Goal: Task Accomplishment & Management: Use online tool/utility

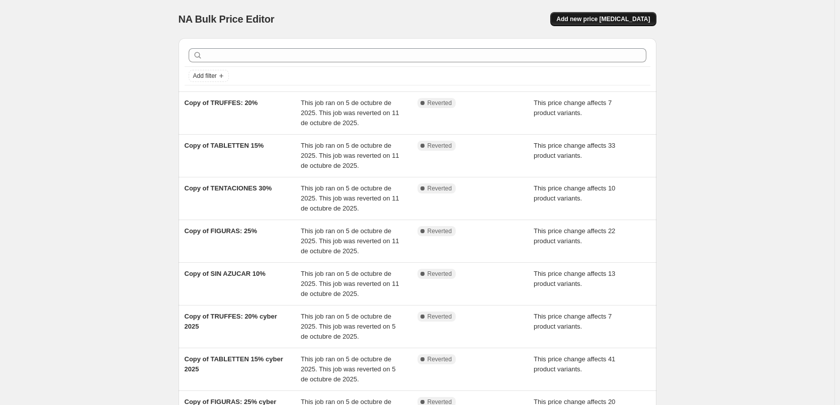
click at [630, 19] on span "Add new price change job" at bounding box center [603, 19] width 94 height 8
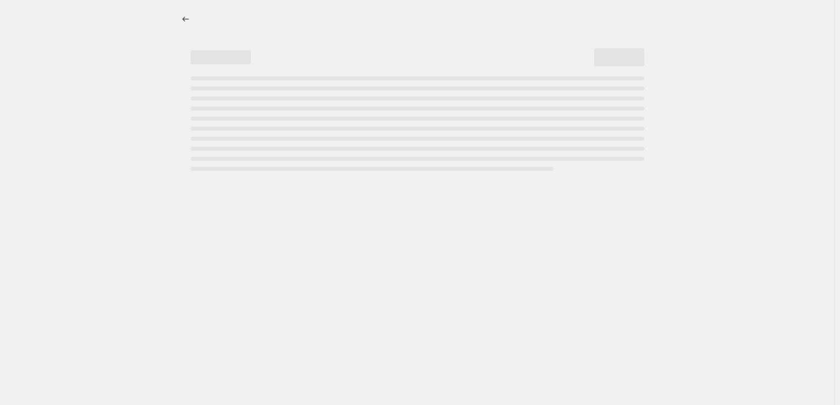
select select "percentage"
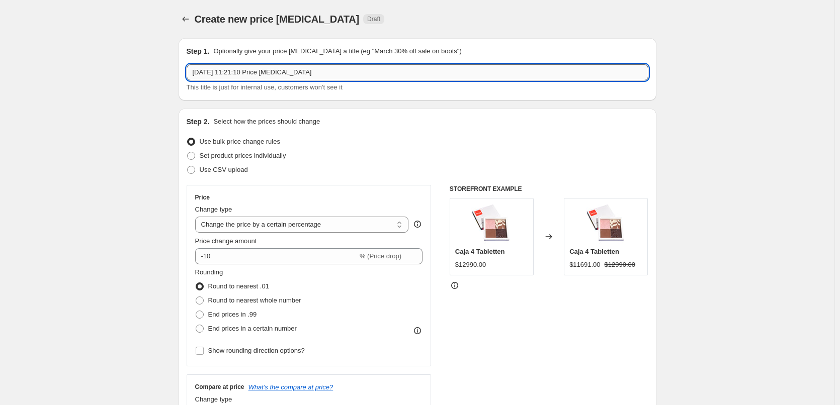
click at [272, 65] on input "15 oct 2025, 11:21:10 Price change job" at bounding box center [418, 72] width 462 height 16
type input "10% a todo"
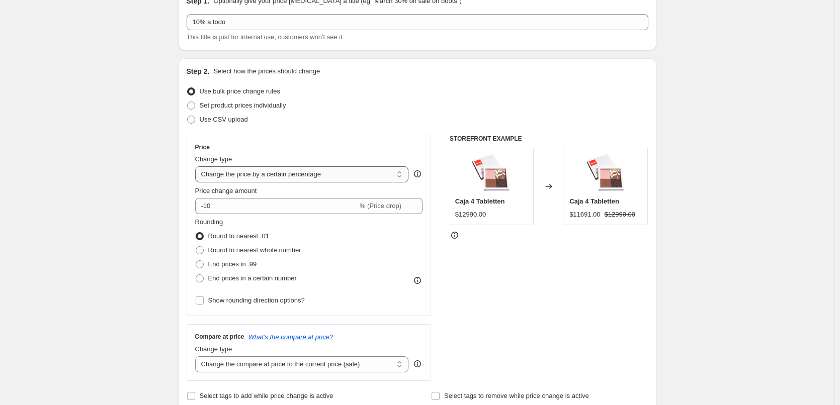
scroll to position [84, 0]
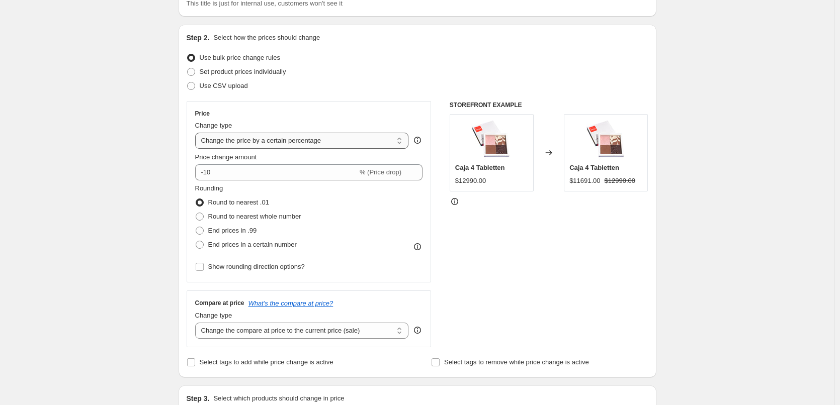
click at [280, 144] on select "Change the price to a certain amount Change the price by a certain amount Chang…" at bounding box center [302, 141] width 214 height 16
select select "bcap"
click at [197, 133] on select "Change the price to a certain amount Change the price by a certain amount Chang…" at bounding box center [302, 141] width 214 height 16
type input "-12.00"
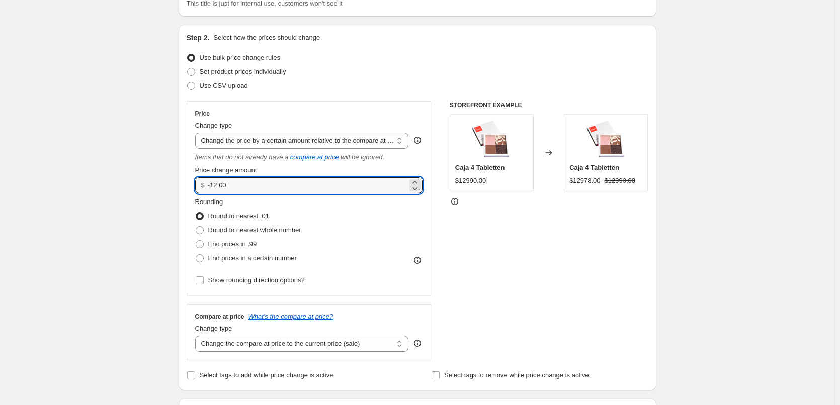
drag, startPoint x: 240, startPoint y: 189, endPoint x: 199, endPoint y: 187, distance: 41.3
click at [199, 187] on div "$ -12.00" at bounding box center [309, 185] width 228 height 16
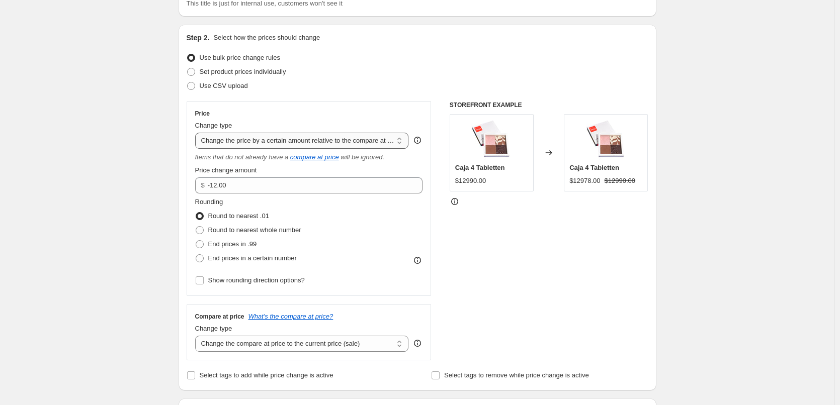
click at [245, 141] on select "Change the price to a certain amount Change the price by a certain amount Chang…" at bounding box center [302, 141] width 214 height 16
select select "pcap"
click at [197, 133] on select "Change the price to a certain amount Change the price by a certain amount Chang…" at bounding box center [302, 141] width 214 height 16
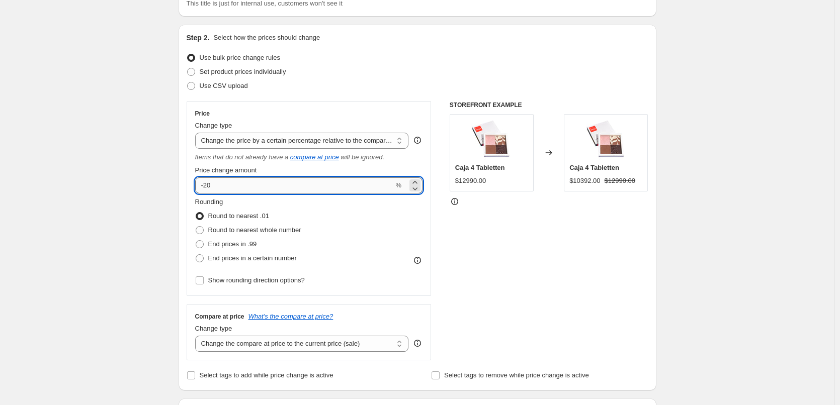
drag, startPoint x: 223, startPoint y: 181, endPoint x: 206, endPoint y: 184, distance: 16.8
click at [206, 184] on input "-20" at bounding box center [294, 185] width 199 height 16
type input "-10"
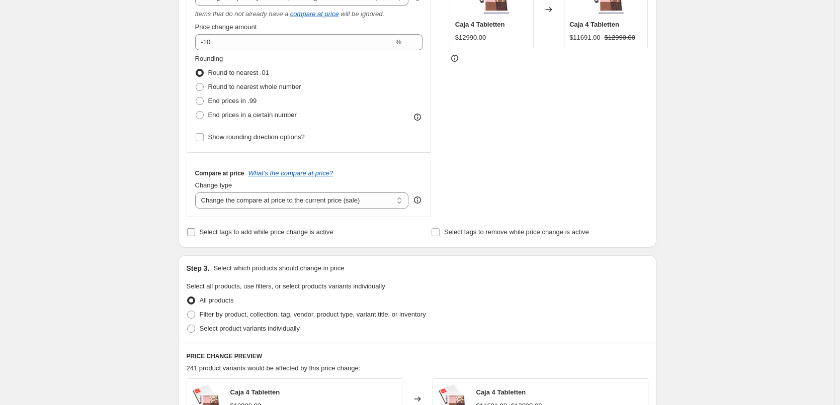
scroll to position [251, 0]
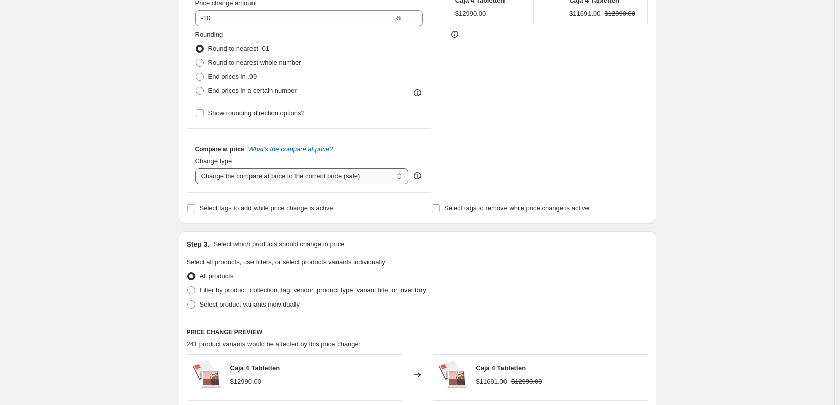
click at [300, 181] on select "Change the compare at price to the current price (sale) Change the compare at p…" at bounding box center [302, 176] width 214 height 16
click at [289, 177] on select "Change the compare at price to the current price (sale) Change the compare at p…" at bounding box center [302, 176] width 214 height 16
select select "no_change"
click at [197, 168] on select "Change the compare at price to the current price (sale) Change the compare at p…" at bounding box center [302, 176] width 214 height 16
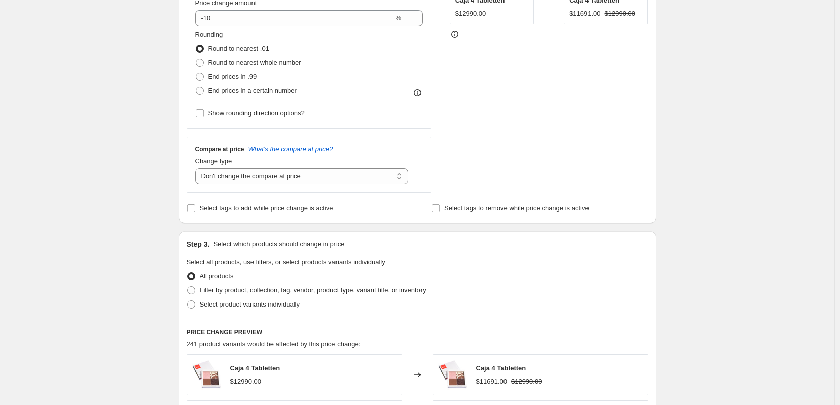
click at [107, 204] on div "Create new price change job. This page is ready Create new price change job Dra…" at bounding box center [417, 258] width 834 height 1018
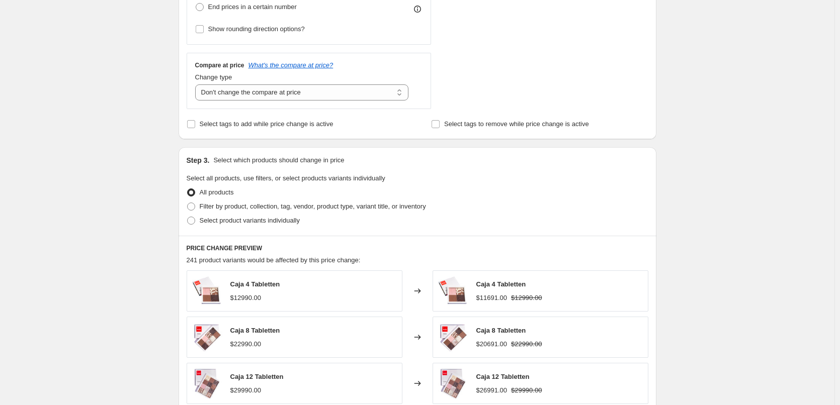
scroll to position [419, 0]
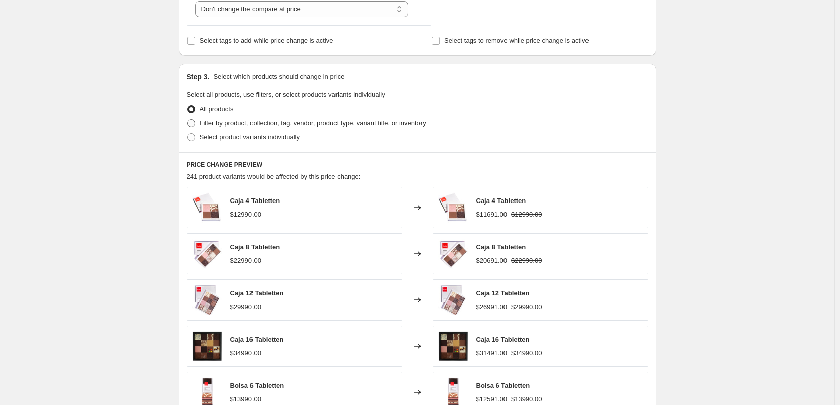
click at [194, 122] on span at bounding box center [191, 123] width 8 height 8
click at [188, 120] on input "Filter by product, collection, tag, vendor, product type, variant title, or inv…" at bounding box center [187, 119] width 1 height 1
radio input "true"
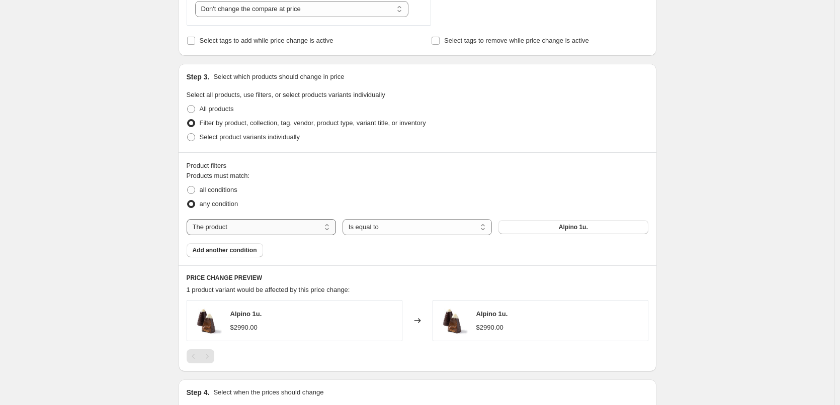
click at [319, 231] on select "The product The product's collection The product's tag The product's vendor The…" at bounding box center [261, 227] width 149 height 16
click at [378, 228] on select "Is equal to Is not equal to" at bounding box center [416, 227] width 149 height 16
select select "not_equal"
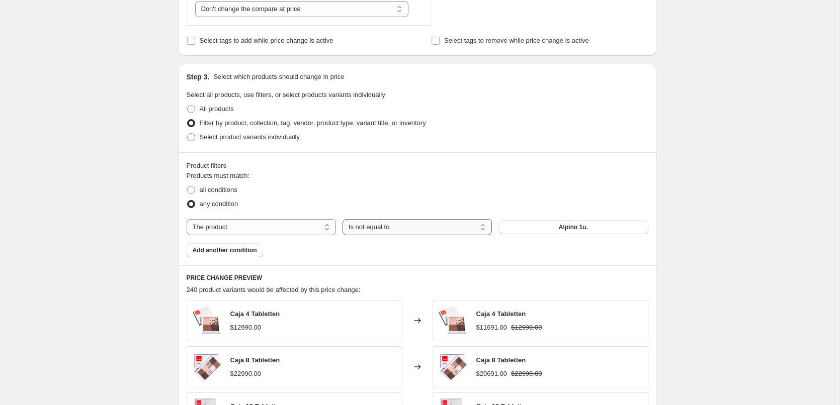
click at [373, 223] on select "Is equal to Is not equal to" at bounding box center [416, 227] width 149 height 16
drag, startPoint x: 373, startPoint y: 223, endPoint x: 313, endPoint y: 223, distance: 59.8
click at [373, 223] on select "Is equal to Is not equal to" at bounding box center [416, 227] width 149 height 16
click at [313, 223] on select "The product The product's collection The product's tag The product's vendor The…" at bounding box center [261, 227] width 149 height 16
select select "tag"
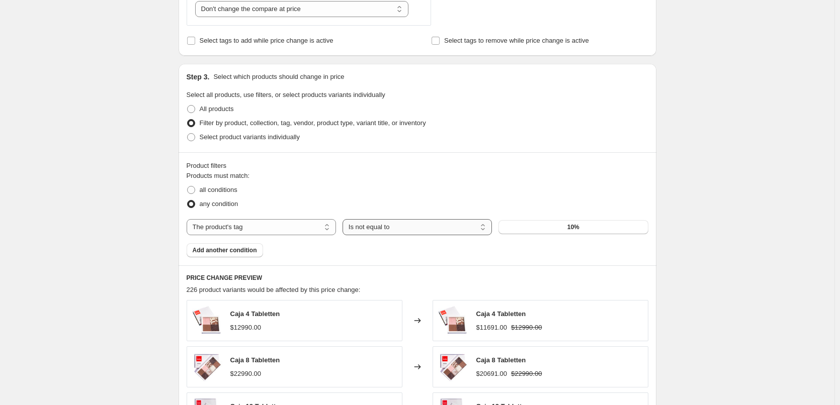
click at [391, 231] on select "Is equal to Is not equal to" at bounding box center [416, 227] width 149 height 16
drag, startPoint x: 419, startPoint y: 231, endPoint x: 429, endPoint y: 231, distance: 9.6
click at [419, 231] on select "Is equal to Is not equal to" at bounding box center [416, 227] width 149 height 16
click at [572, 225] on span "10%" at bounding box center [573, 227] width 12 height 8
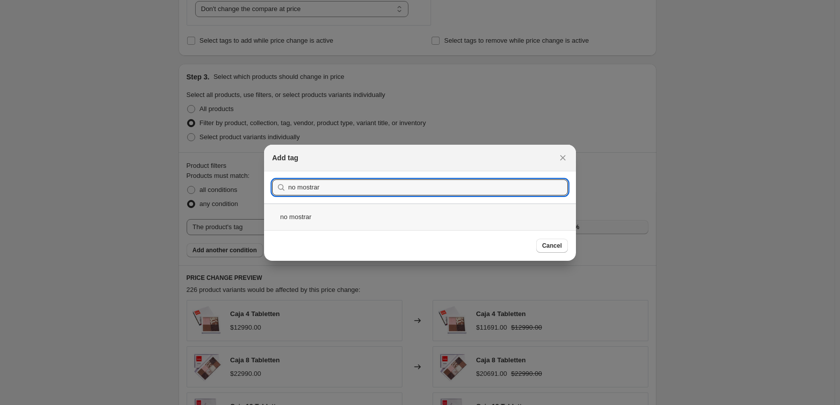
type input "no mostrar"
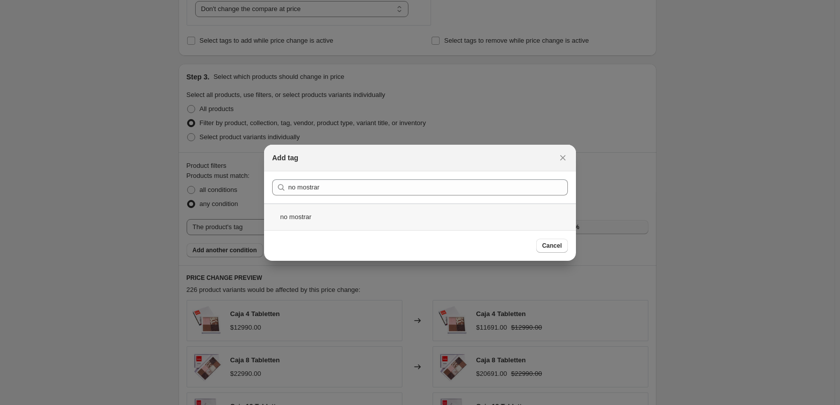
click at [423, 214] on div "no mostrar" at bounding box center [420, 217] width 312 height 27
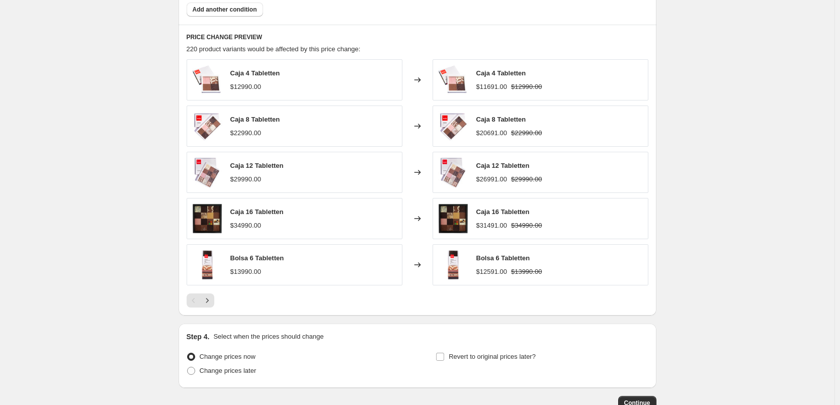
scroll to position [727, 0]
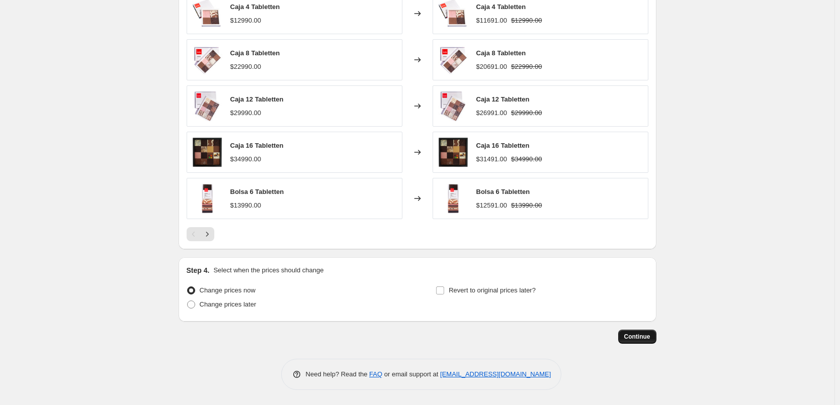
click at [640, 337] on span "Continue" at bounding box center [637, 337] width 26 height 8
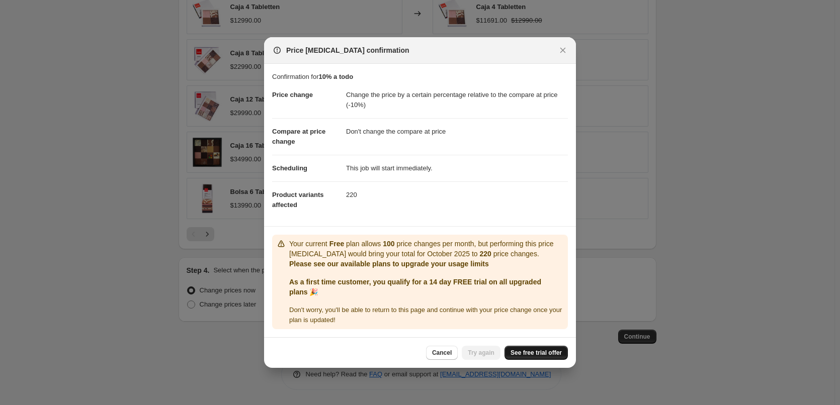
click at [524, 357] on link "See free trial offer" at bounding box center [535, 353] width 63 height 14
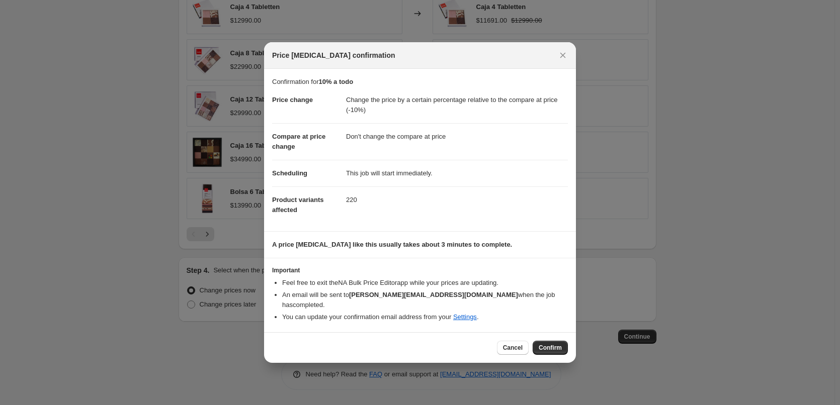
click at [556, 332] on div "Cancel Confirm" at bounding box center [420, 347] width 312 height 31
click at [554, 344] on span "Confirm" at bounding box center [550, 348] width 23 height 8
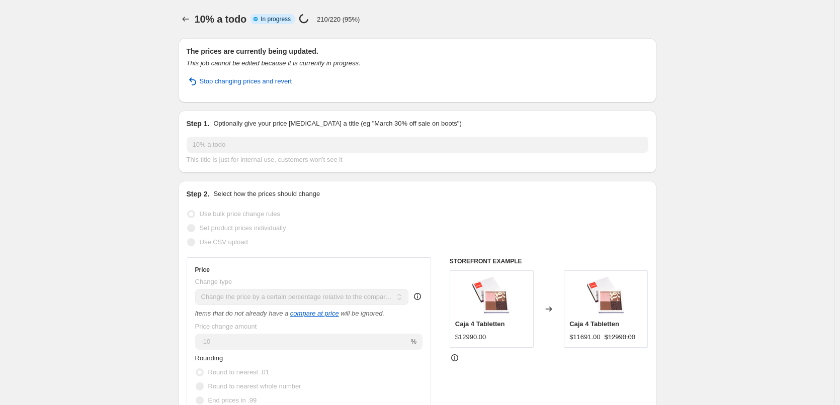
select select "pcap"
select select "no_change"
select select "tag"
select select "not_equal"
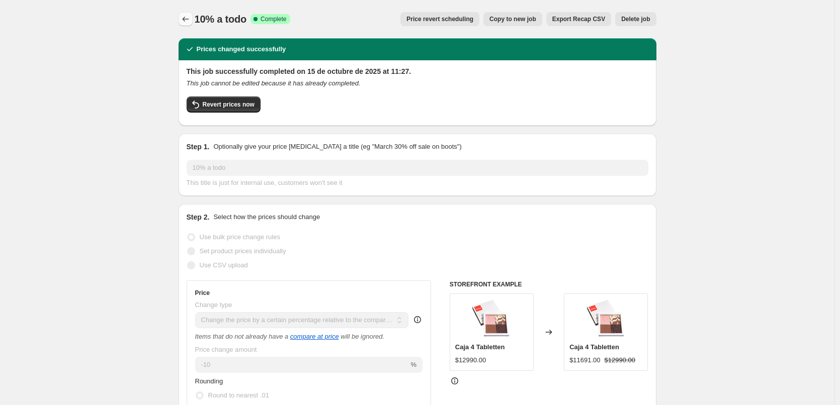
click at [186, 17] on icon "Price change jobs" at bounding box center [186, 19] width 10 height 10
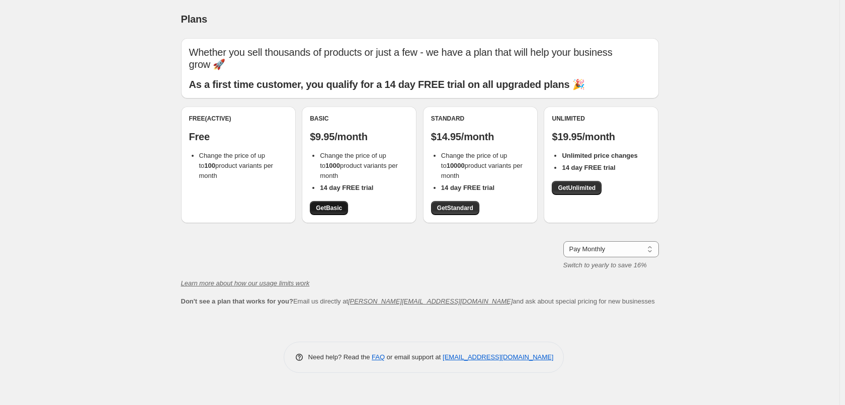
click at [329, 209] on span "Get Basic" at bounding box center [329, 208] width 26 height 8
